Goal: Transaction & Acquisition: Book appointment/travel/reservation

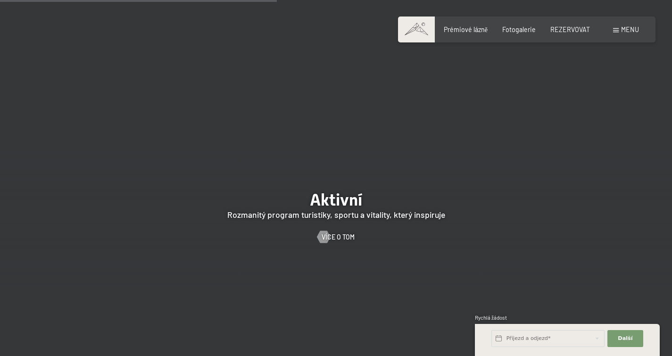
scroll to position [1766, 0]
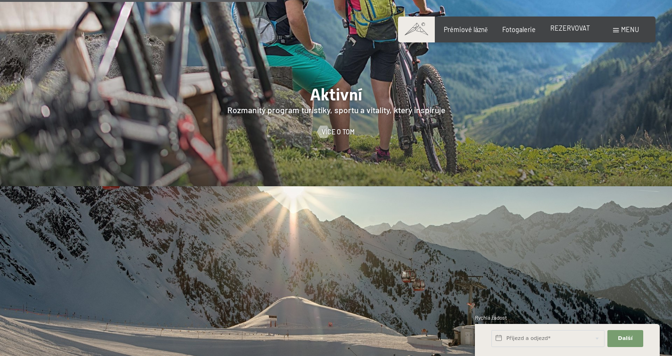
click at [571, 32] on div "REZERVOVAT" at bounding box center [571, 28] width 40 height 9
click at [571, 26] on font "REZERVOVAT" at bounding box center [571, 28] width 40 height 8
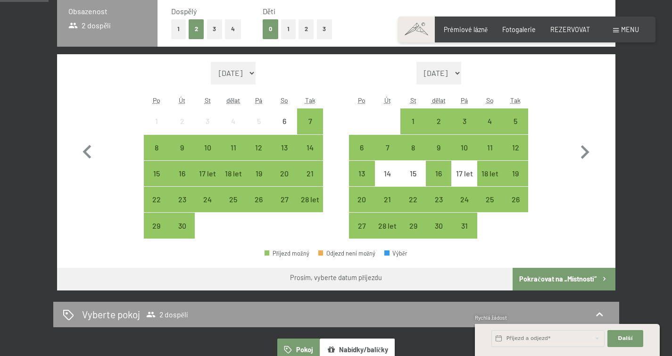
scroll to position [231, 0]
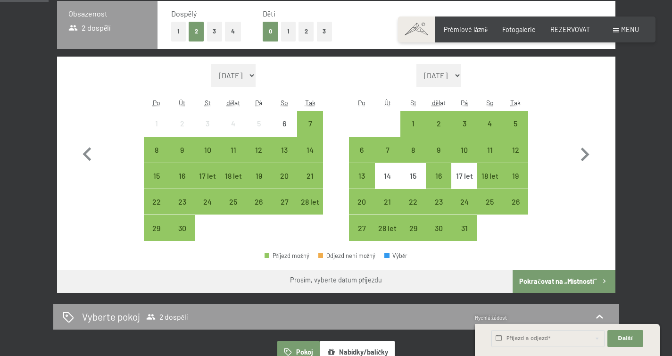
click at [256, 78] on select "Září 2025 Říjen 2025 Listopad 2025 Prosinec 2025 Leden 2026 Únor 2026 Březen 20…" at bounding box center [233, 75] width 45 height 23
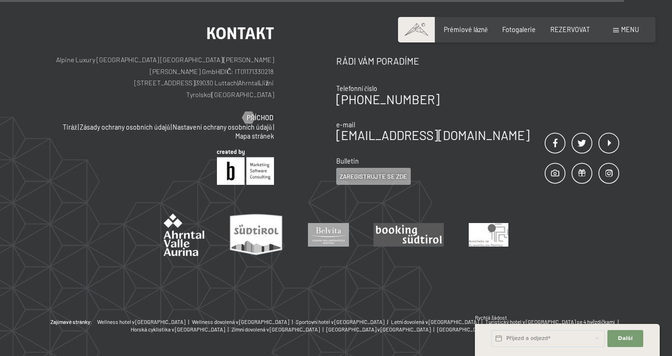
scroll to position [419, 0]
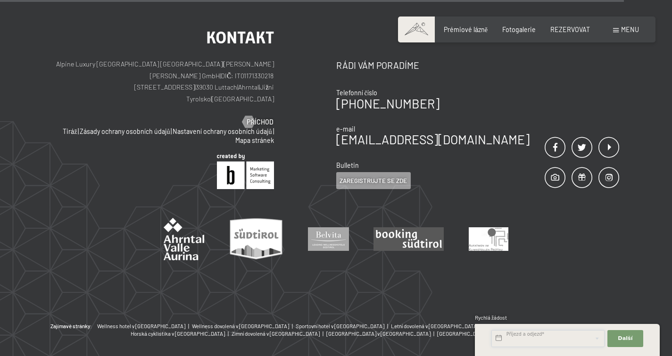
click at [567, 334] on input "text" at bounding box center [548, 338] width 113 height 17
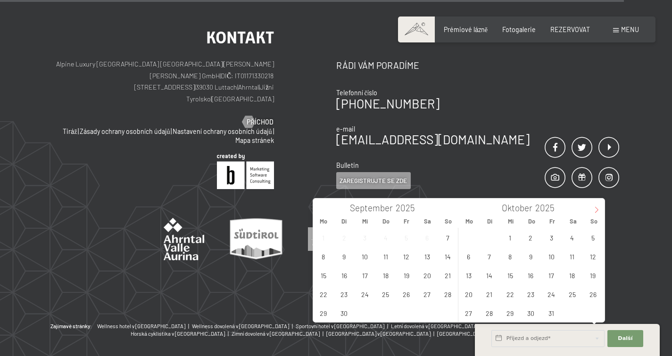
click at [596, 210] on icon at bounding box center [597, 210] width 7 height 7
click at [594, 259] on span "14" at bounding box center [593, 256] width 18 height 18
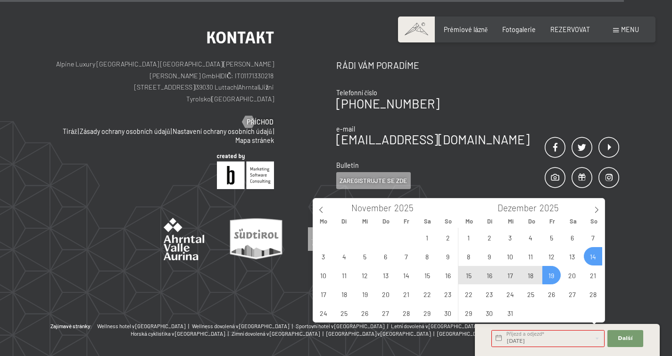
click at [558, 279] on span "19" at bounding box center [552, 275] width 18 height 18
type input "So. 14.12.2025 - Fr. 19.12.2025"
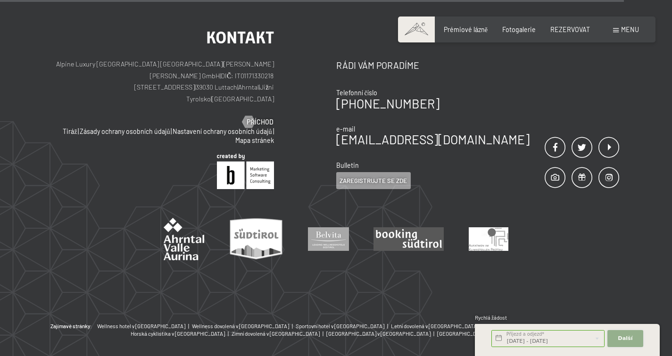
click at [619, 333] on button "Další Skrýt pole adresy" at bounding box center [626, 338] width 36 height 17
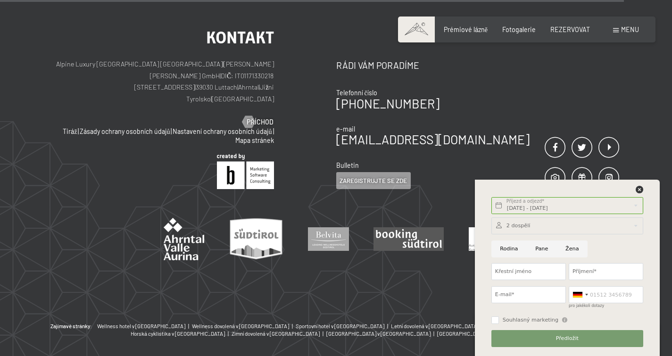
click at [544, 227] on div at bounding box center [568, 226] width 152 height 17
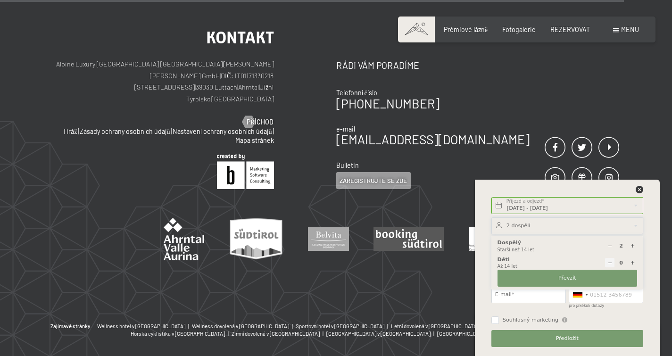
click at [630, 265] on icon at bounding box center [632, 262] width 5 height 5
type input "1"
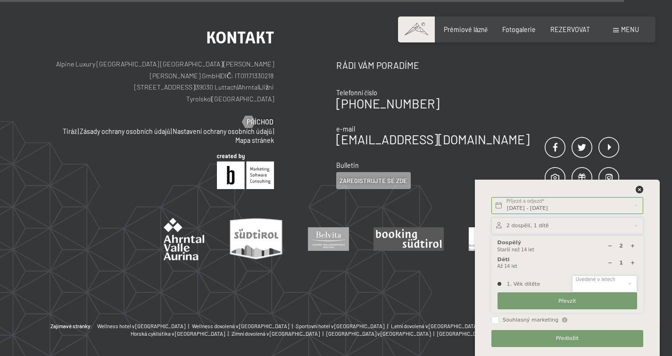
click at [603, 283] on select "0 1 2 3 4 5 6 7 8 9 10 11 12 13 14" at bounding box center [604, 284] width 65 height 17
select select "14"
click at [572, 276] on select "0 1 2 3 4 5 6 7 8 9 10 11 12 13 14" at bounding box center [604, 284] width 65 height 17
click at [565, 305] on button "Převzít" at bounding box center [568, 301] width 140 height 17
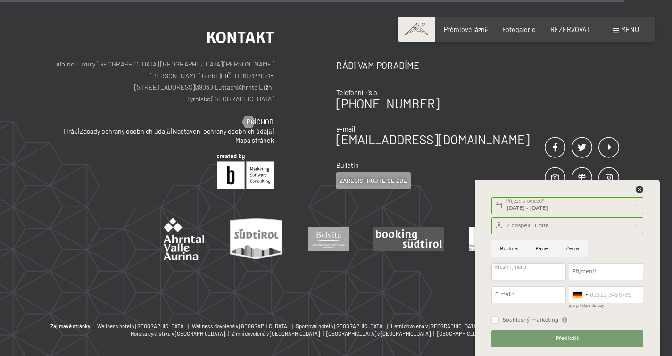
click at [515, 274] on input "Křestní jméno" at bounding box center [529, 271] width 75 height 17
type input "A"
type input "Pavla"
click at [576, 274] on input "Příjmení*" at bounding box center [606, 271] width 75 height 17
type input "Sindelarova"
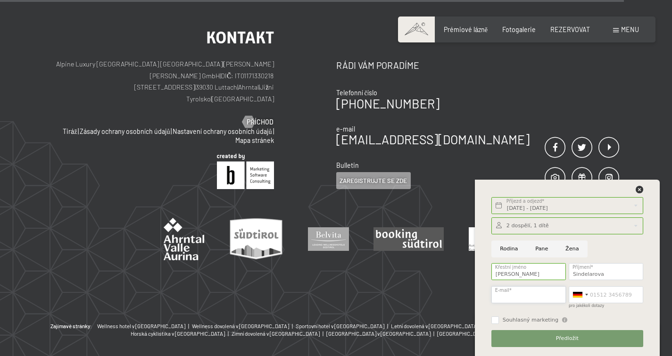
click at [535, 295] on input "E-mail*" at bounding box center [529, 294] width 75 height 17
type input "sindelarovapaja@gmail.com"
click at [617, 293] on input "pro jakékoli dotazy" at bounding box center [606, 294] width 75 height 17
click at [588, 296] on div at bounding box center [587, 295] width 3 height 2
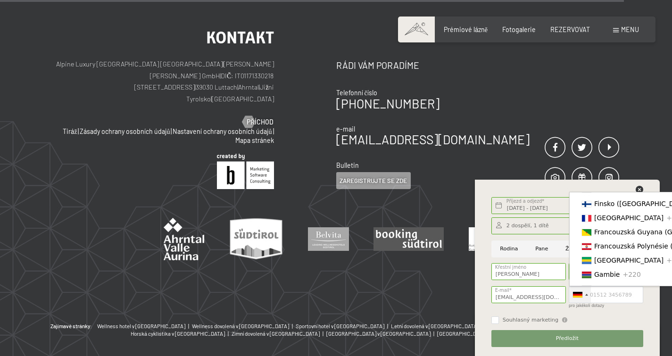
scroll to position [1781, 0]
click at [589, 298] on div at bounding box center [581, 295] width 22 height 16
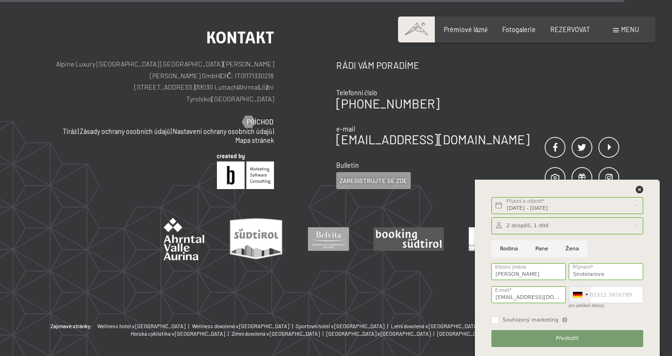
click at [589, 296] on div at bounding box center [581, 295] width 22 height 16
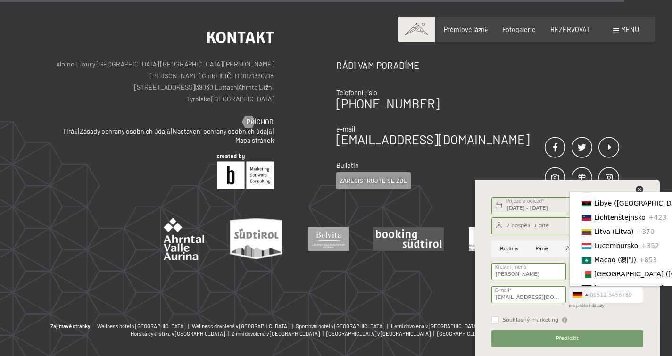
scroll to position [0, 0]
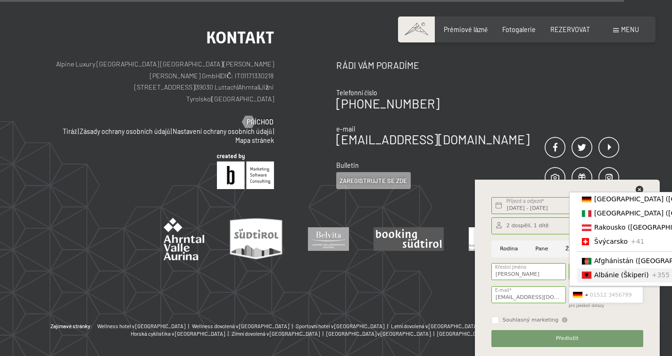
click at [610, 295] on input "pro jakékoli dotazy" at bounding box center [606, 294] width 75 height 17
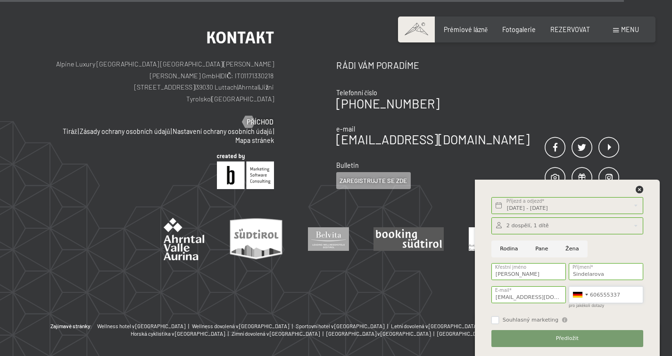
type input "606555337"
click at [498, 319] on input "Souhlasný marketing" at bounding box center [496, 321] width 8 height 8
checkbox input "true"
click at [517, 332] on button "Předložit" at bounding box center [568, 338] width 152 height 17
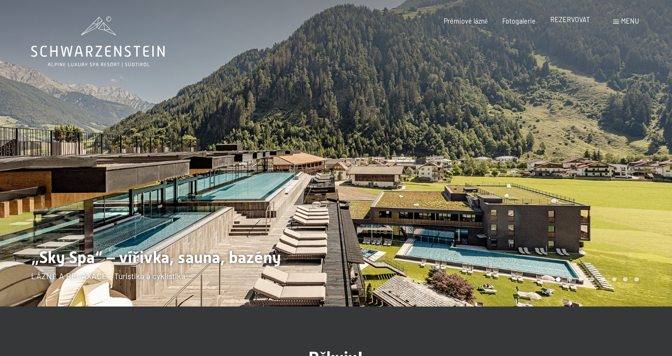
click at [580, 20] on font "REZERVOVAT" at bounding box center [571, 20] width 40 height 8
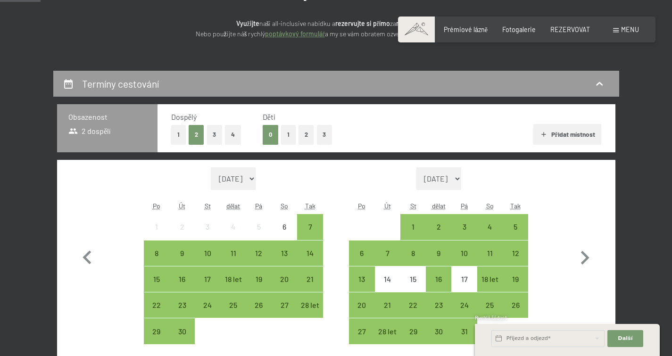
scroll to position [90, 0]
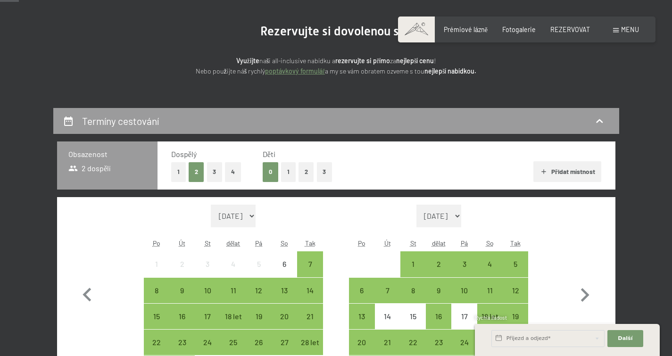
click at [286, 173] on button "1" at bounding box center [288, 171] width 15 height 19
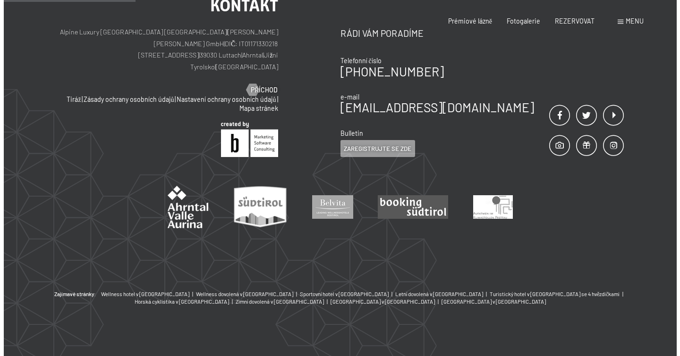
scroll to position [0, 0]
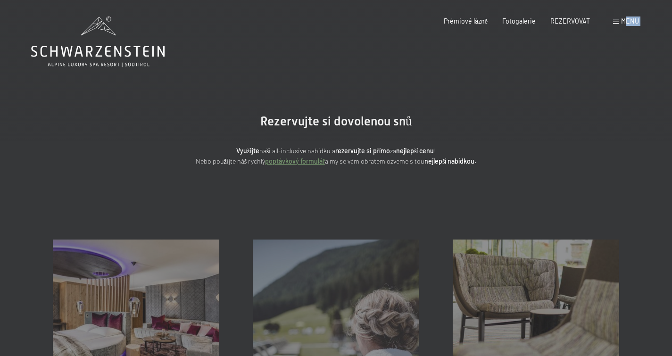
drag, startPoint x: 628, startPoint y: 20, endPoint x: 649, endPoint y: 25, distance: 22.2
click at [639, 25] on div "Rezervovat Dotazy Prémiové lázně Fotogalerie REZERVOVAT menu Německo TO EN Kupó…" at bounding box center [527, 21] width 225 height 9
click at [617, 19] on div "menu" at bounding box center [626, 21] width 26 height 9
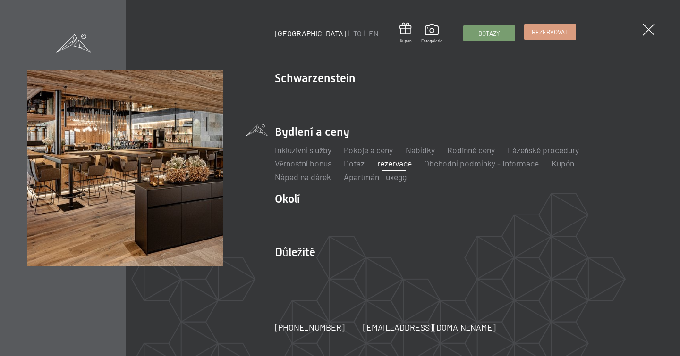
click at [509, 41] on div "Dotazy Rezervovat" at bounding box center [519, 33] width 113 height 17
click at [531, 29] on font "Rezervovat" at bounding box center [549, 32] width 36 height 8
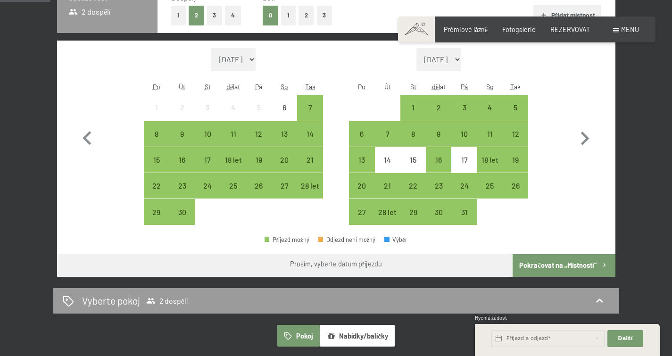
scroll to position [239, 0]
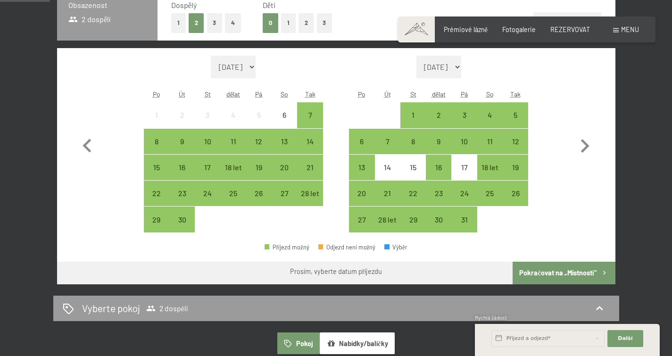
click at [256, 69] on select "Září 2025 Říjen 2025 Listopad 2025 Prosinec 2025 Leden 2026 Únor 2026 Březen 20…" at bounding box center [233, 67] width 45 height 23
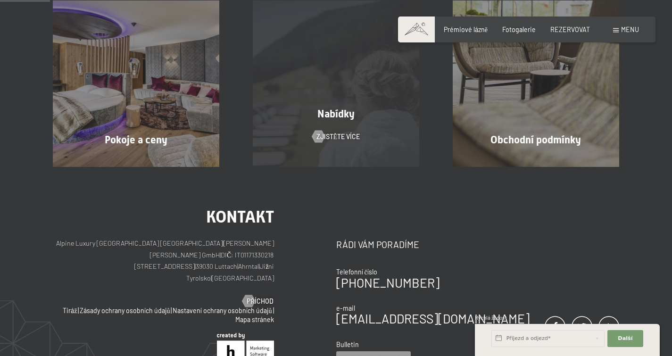
click at [360, 105] on div "Nabídky Zjistěte více" at bounding box center [336, 83] width 200 height 167
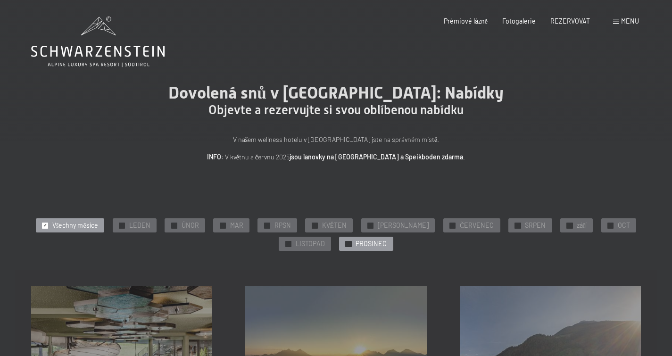
click at [369, 243] on font "PROSINEC" at bounding box center [371, 244] width 31 height 8
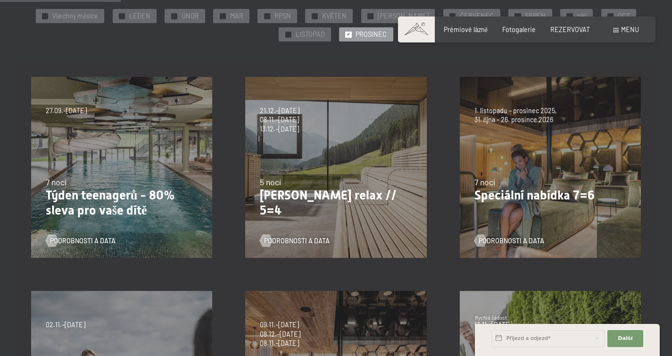
scroll to position [205, 0]
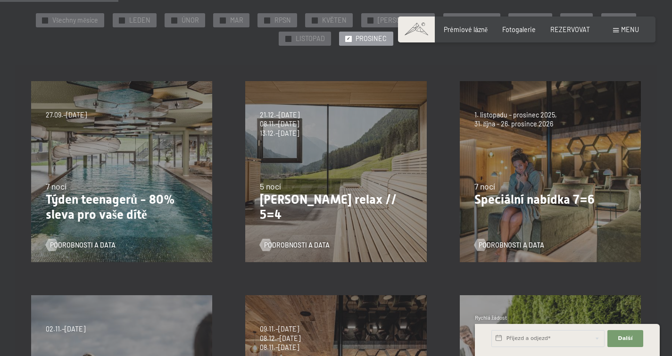
click at [130, 209] on font "Týden teenagerů - 80% sleva pro vaše dítě" at bounding box center [111, 207] width 130 height 29
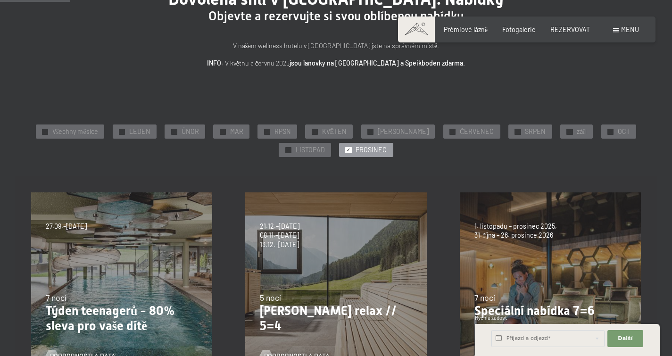
scroll to position [0, 0]
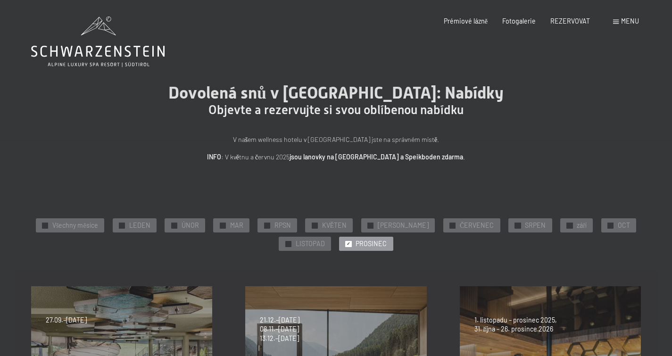
click at [369, 157] on font "jsou lanovky na Klausberg a Speikboden zdarma" at bounding box center [377, 157] width 174 height 8
click at [568, 23] on font "REZERVOVAT" at bounding box center [571, 20] width 40 height 8
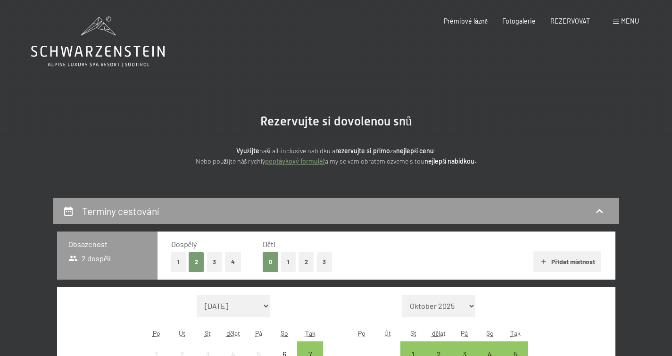
click at [270, 202] on font "Souhlas s marketingem*" at bounding box center [285, 205] width 81 height 8
click at [240, 202] on input "Souhlas s marketingem*" at bounding box center [235, 205] width 9 height 9
checkbox input "false"
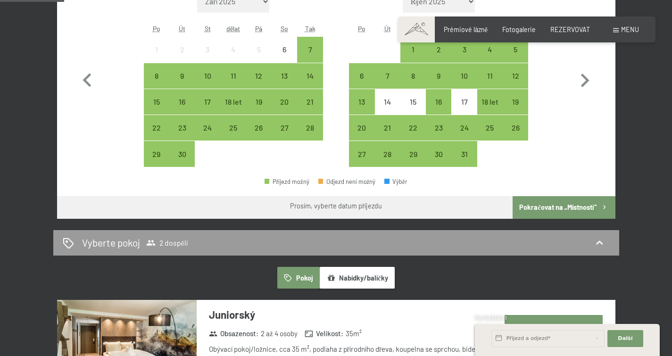
scroll to position [293, 0]
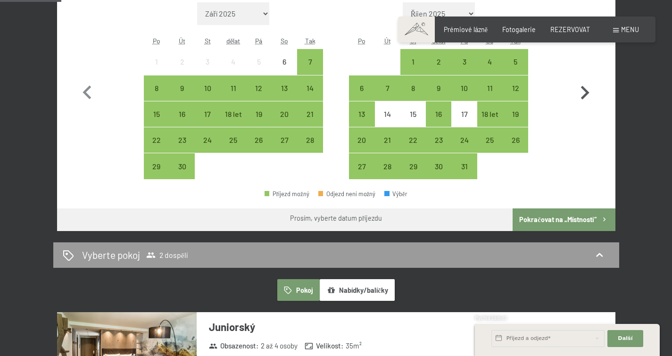
click at [588, 92] on icon "button" at bounding box center [585, 93] width 8 height 14
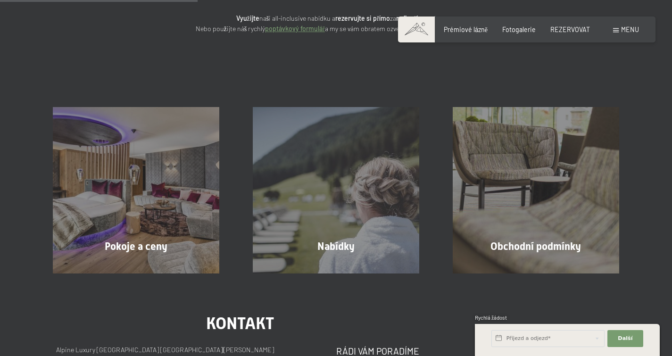
scroll to position [0, 0]
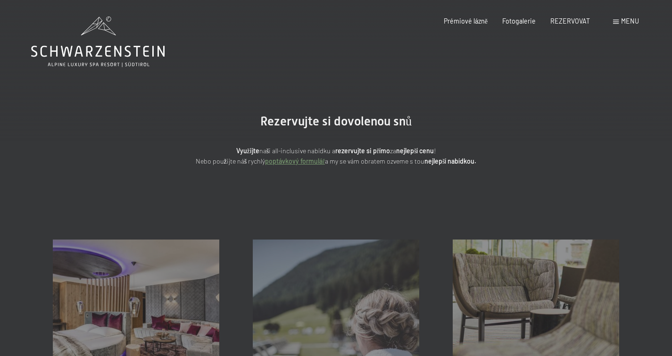
click at [129, 37] on icon at bounding box center [98, 42] width 134 height 50
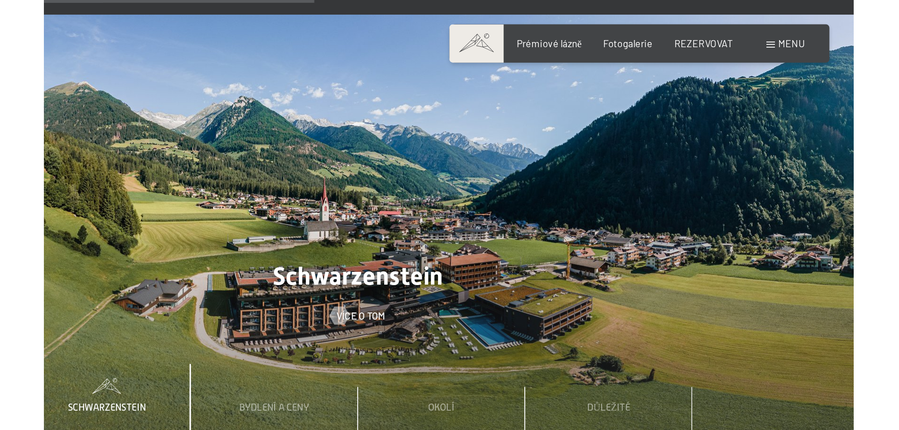
scroll to position [2189, 0]
